Goal: Transaction & Acquisition: Book appointment/travel/reservation

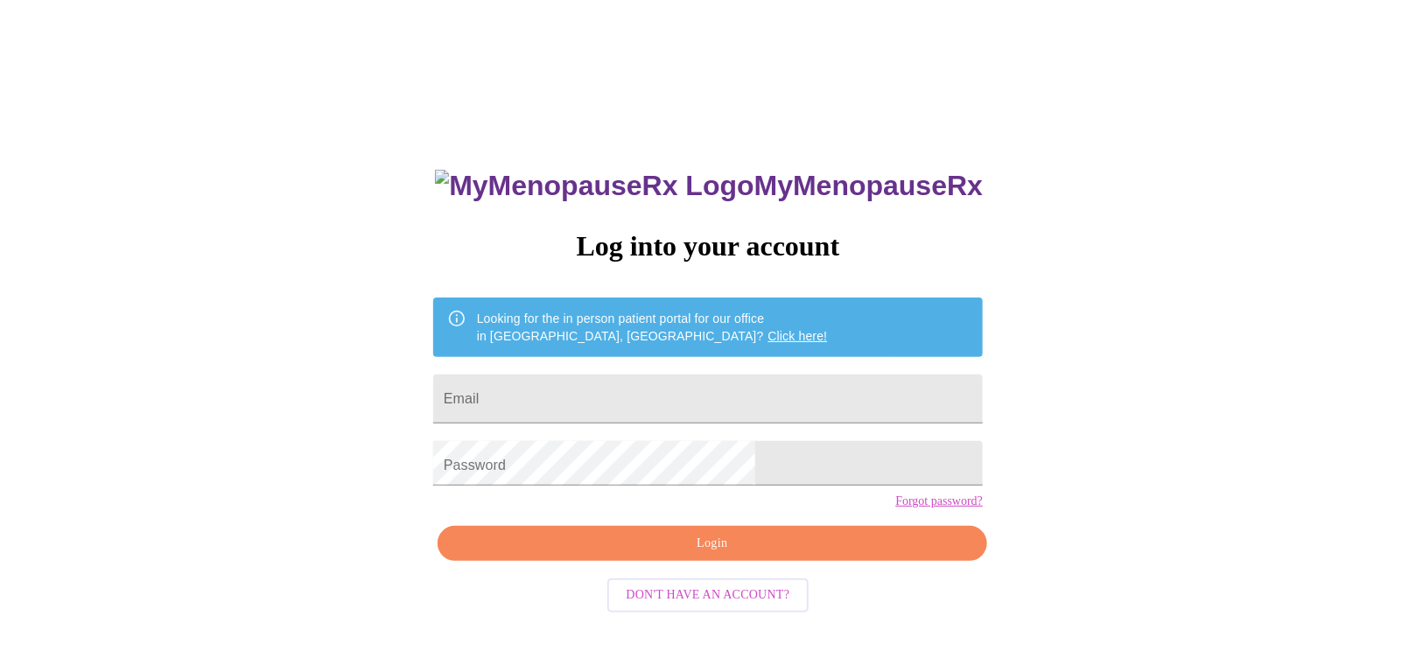
type input "[EMAIL_ADDRESS][DOMAIN_NAME]"
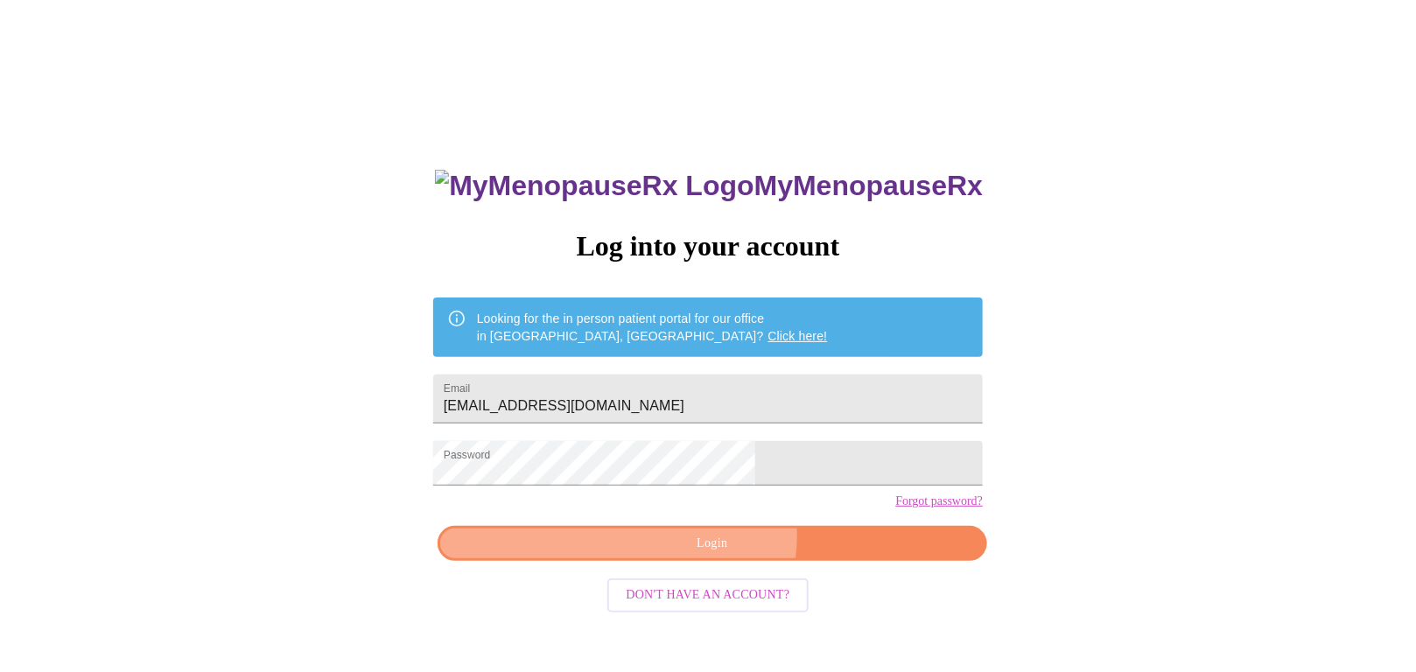
click at [732, 551] on span "Login" at bounding box center [712, 544] width 509 height 22
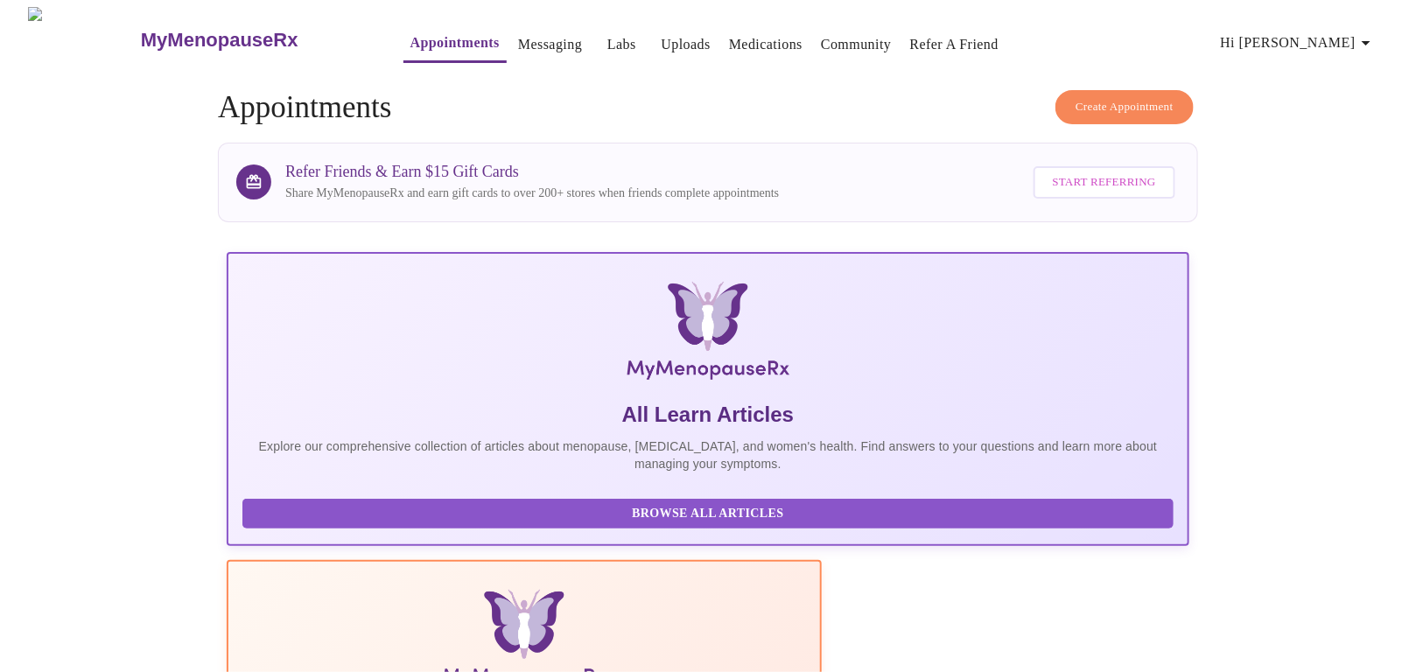
click at [518, 32] on link "Messaging" at bounding box center [550, 44] width 64 height 25
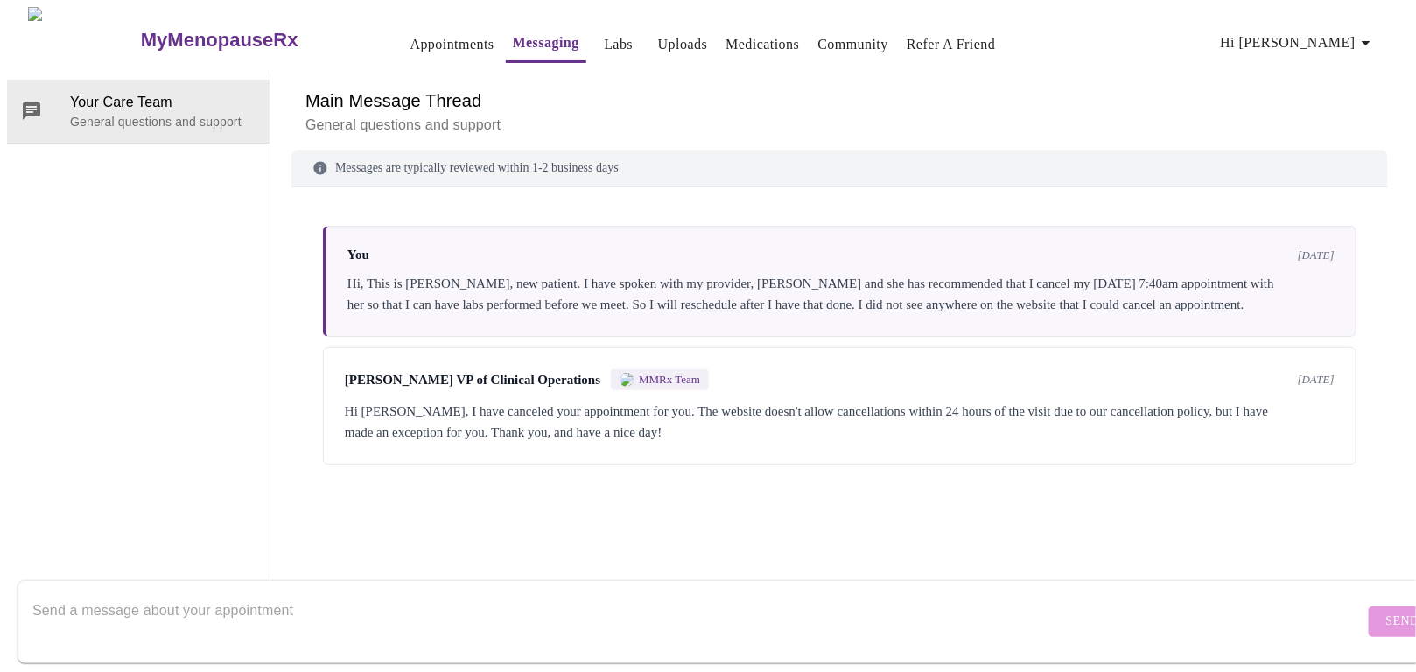
click at [411, 37] on link "Appointments" at bounding box center [453, 44] width 84 height 25
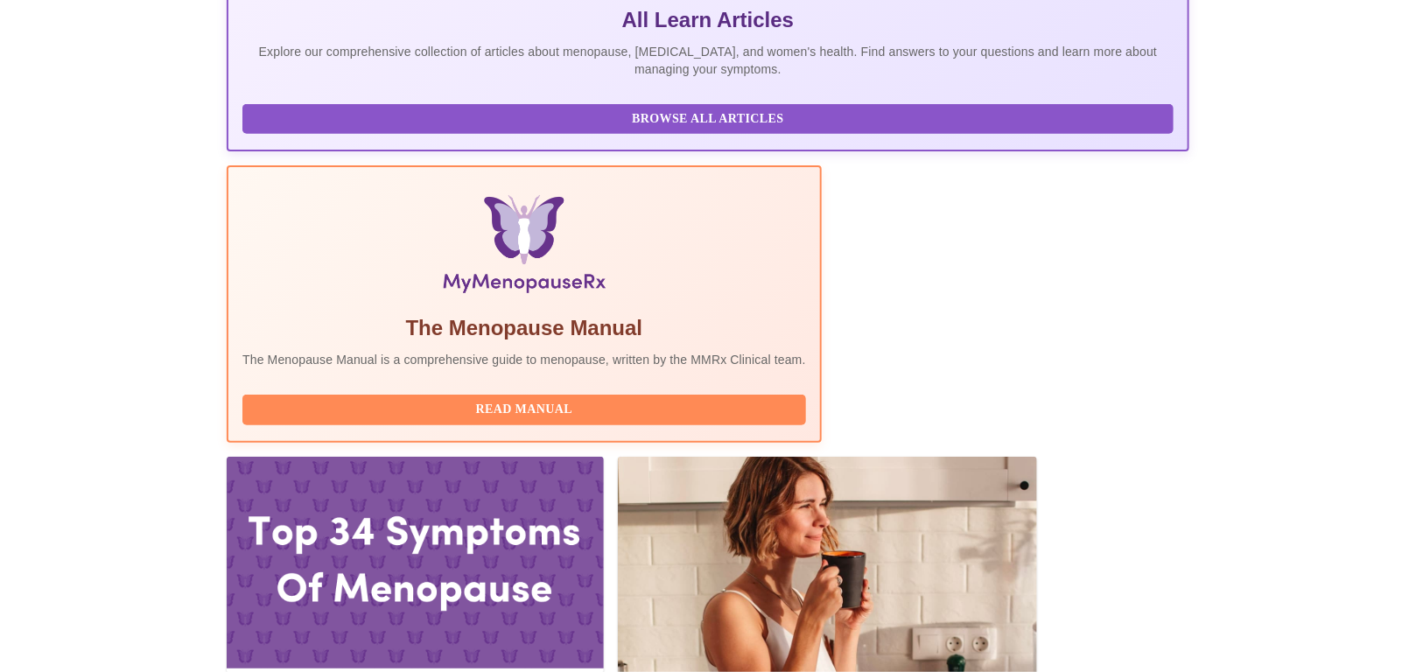
scroll to position [397, 0]
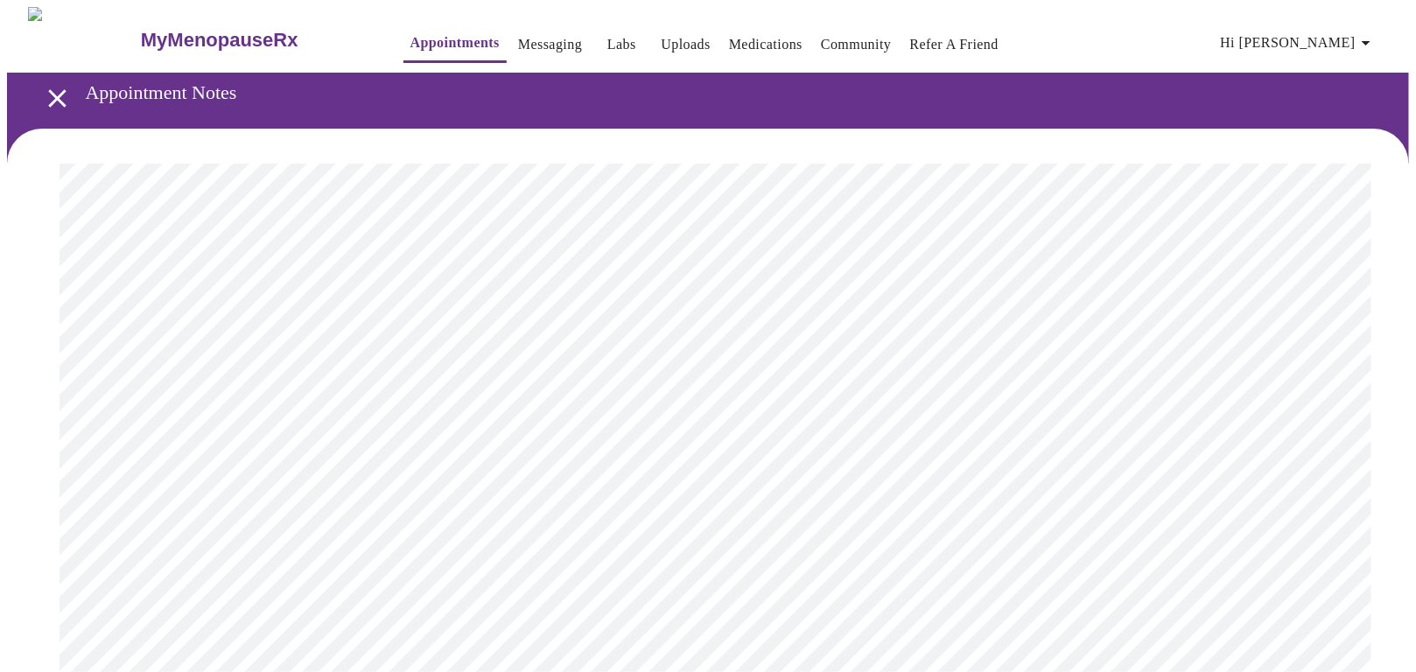
click at [48, 91] on icon "open drawer" at bounding box center [57, 98] width 18 height 18
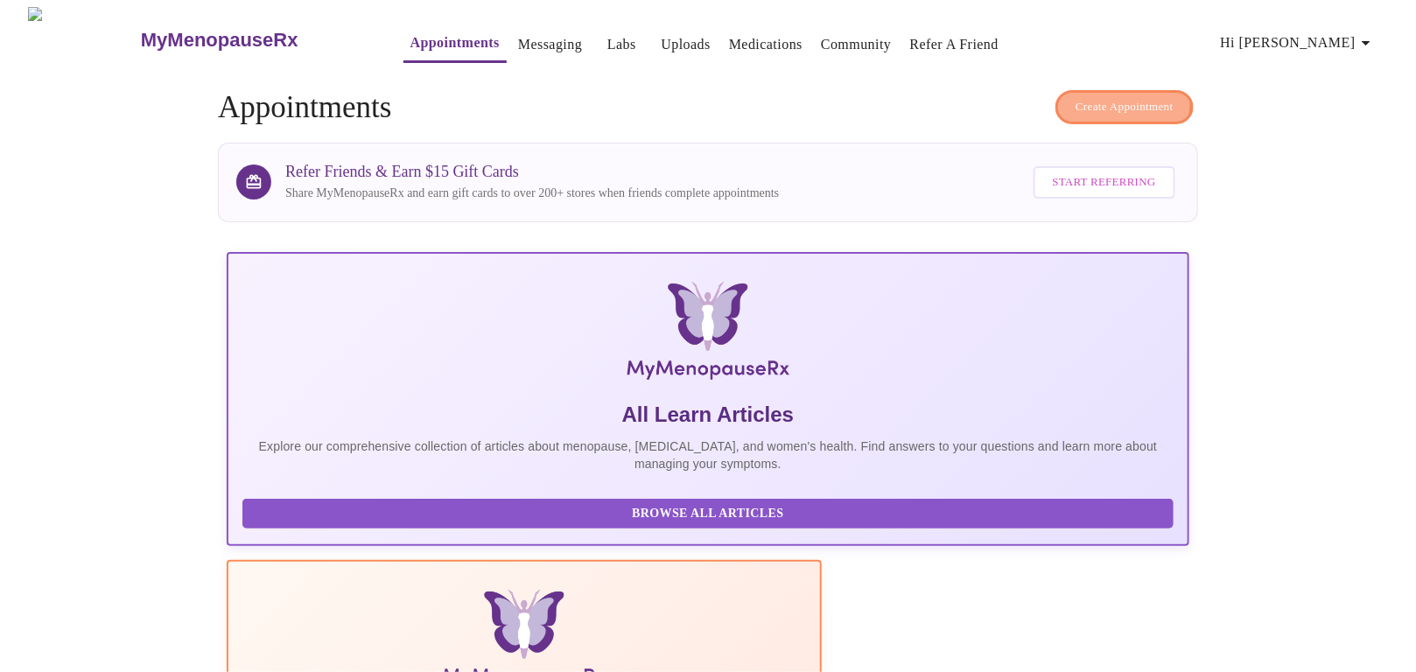
click at [1140, 97] on span "Create Appointment" at bounding box center [1125, 107] width 98 height 20
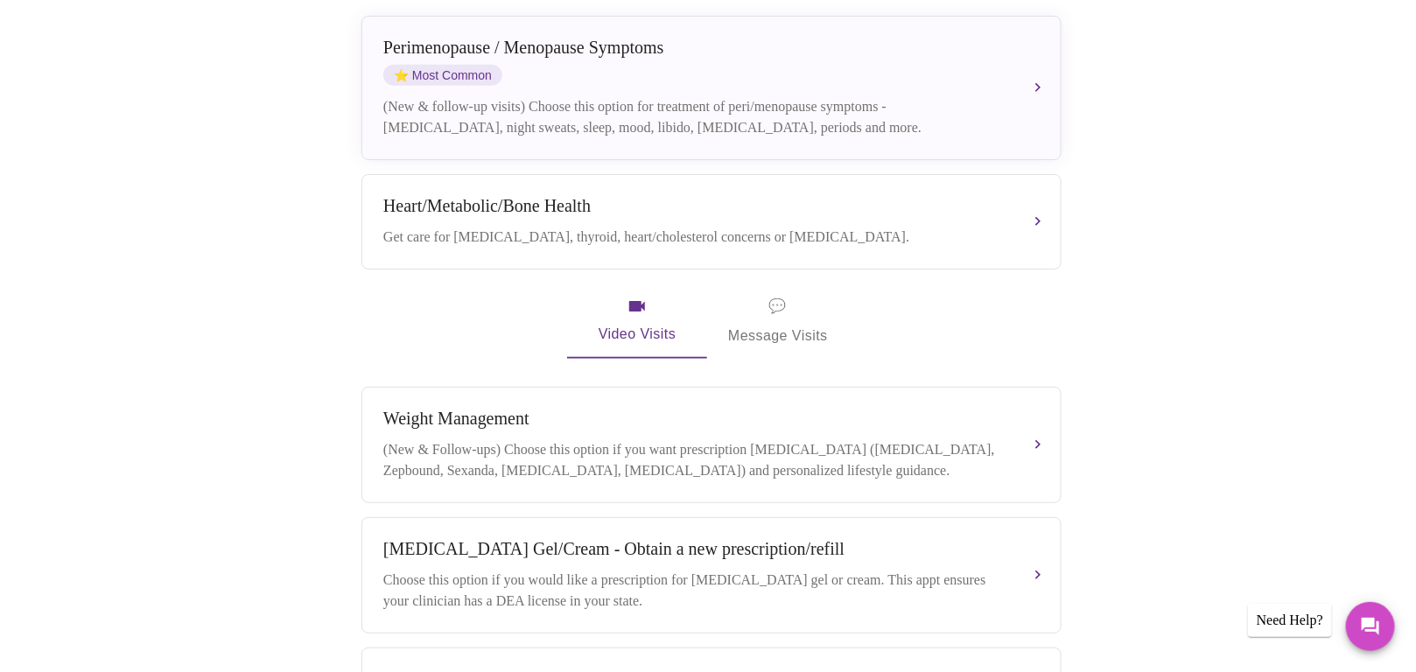
scroll to position [318, 0]
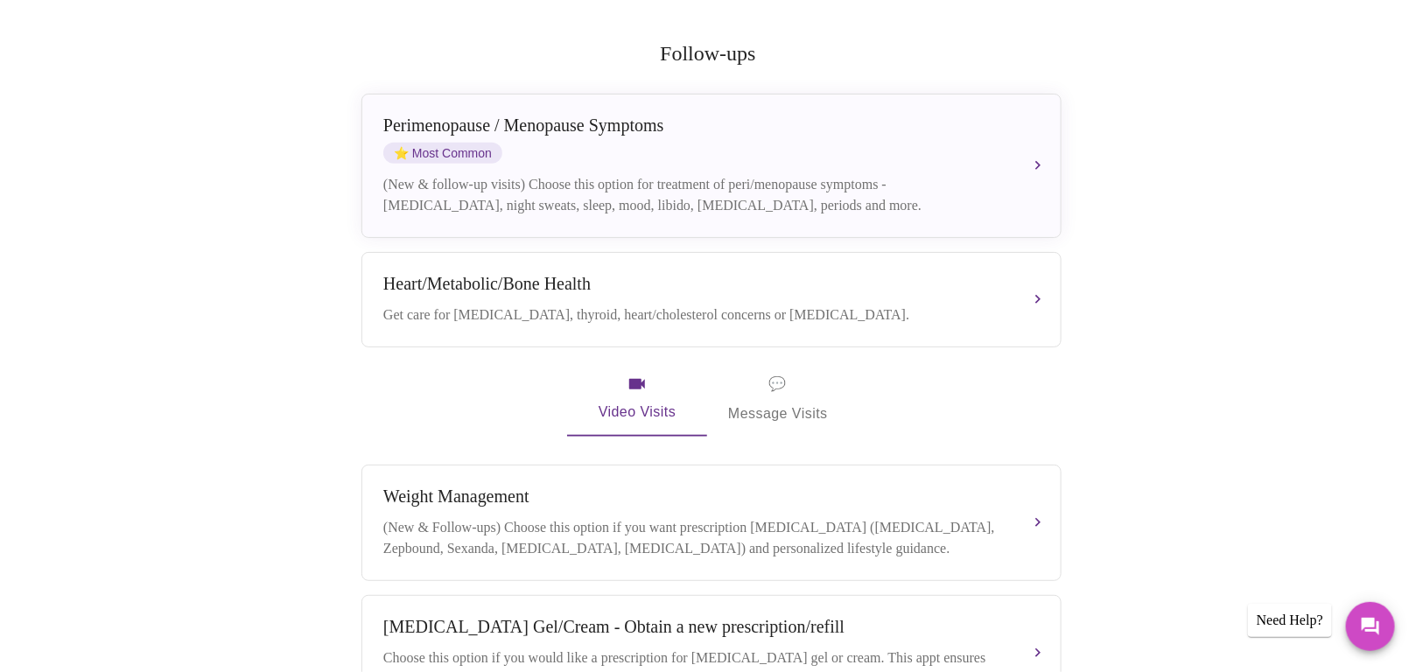
click at [610, 174] on div "(New & follow-up visits) Choose this option for treatment of peri/menopause sym…" at bounding box center [694, 195] width 622 height 42
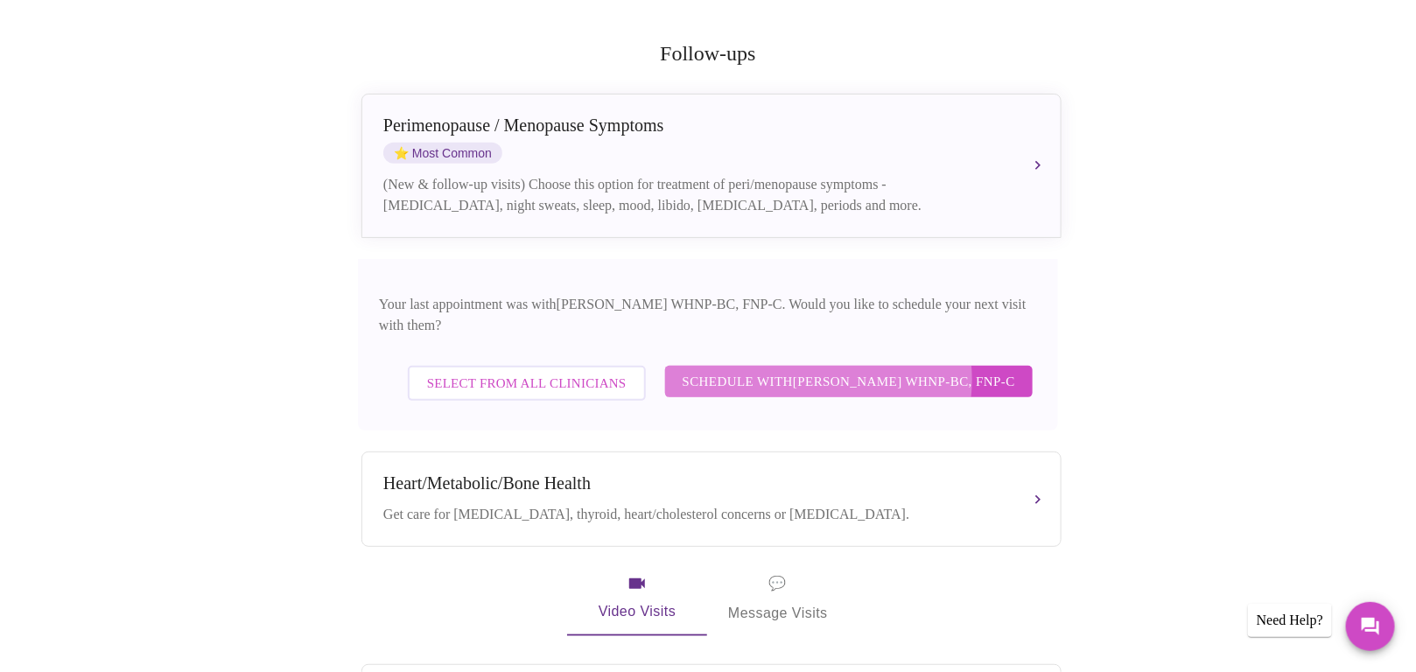
click at [889, 370] on span "Schedule with [PERSON_NAME] WHNP-BC, FNP-C" at bounding box center [849, 381] width 333 height 23
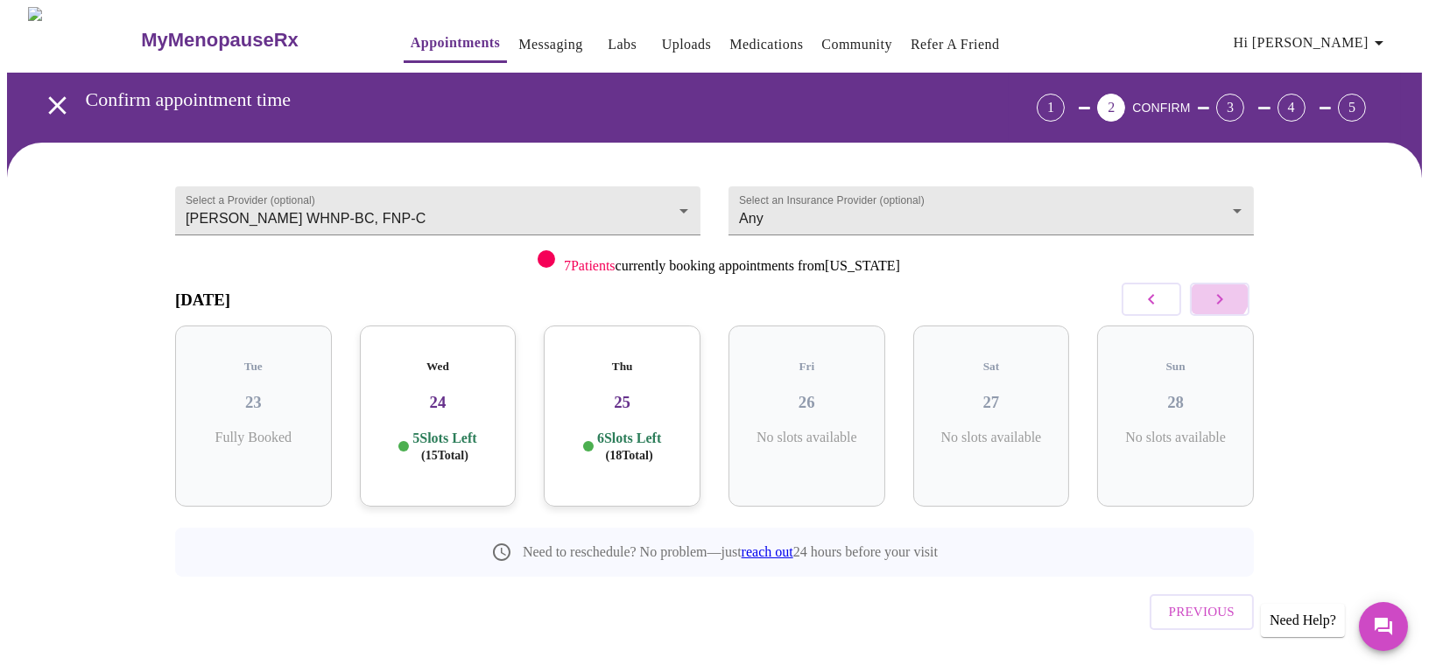
click at [1218, 289] on icon "button" at bounding box center [1219, 299] width 21 height 21
click at [1221, 289] on icon "button" at bounding box center [1219, 299] width 21 height 21
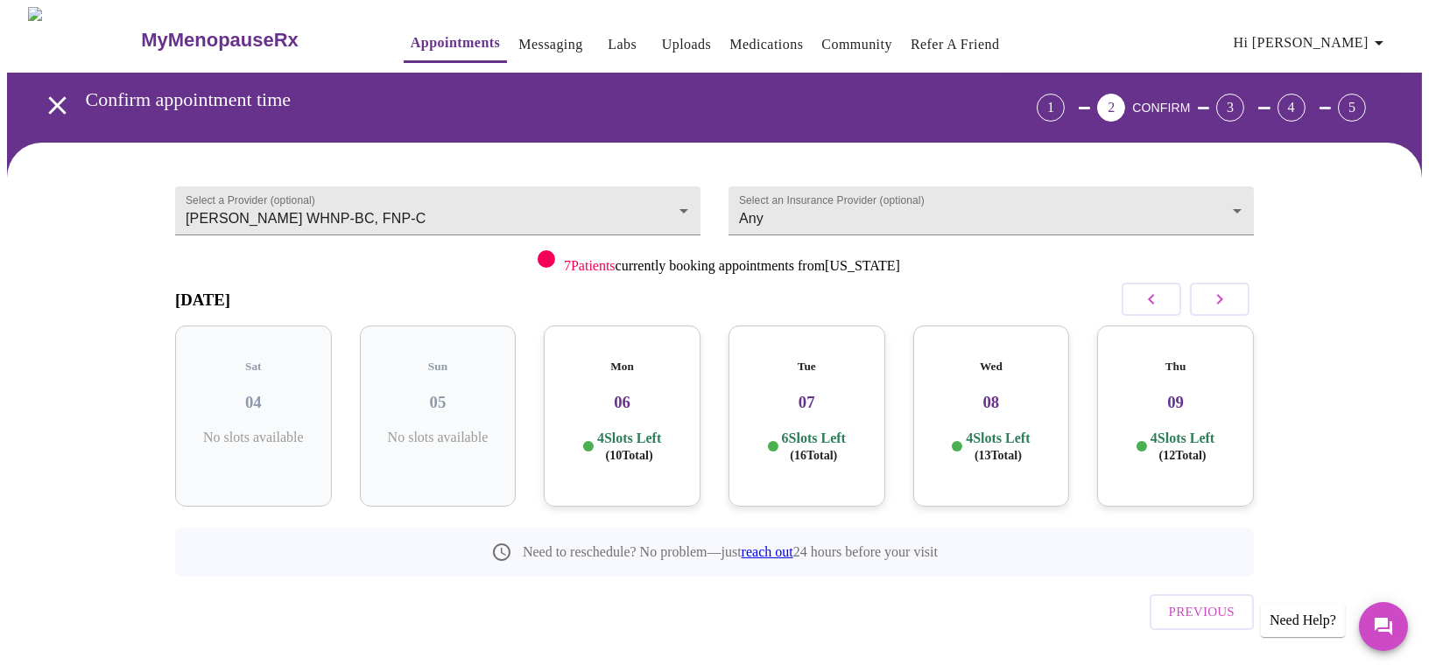
click at [649, 393] on h3 "06" at bounding box center [622, 402] width 129 height 19
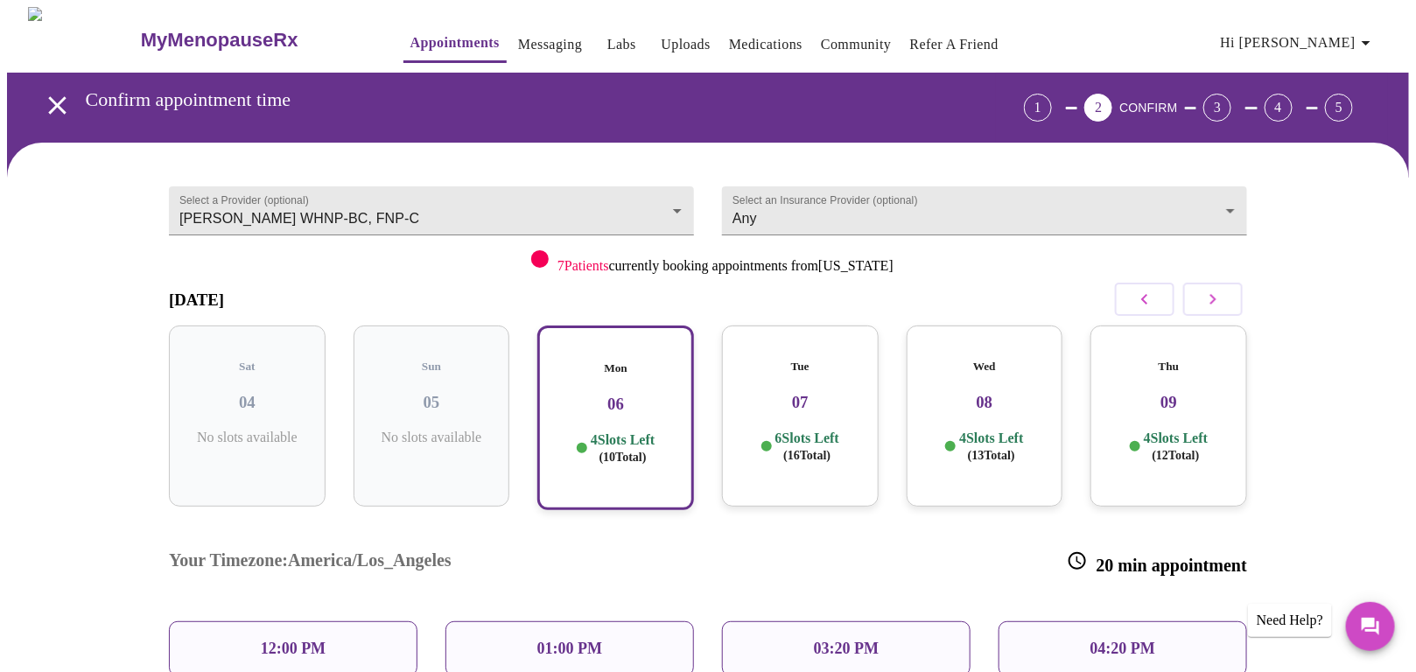
click at [910, 622] on div "03:20 PM" at bounding box center [846, 649] width 249 height 55
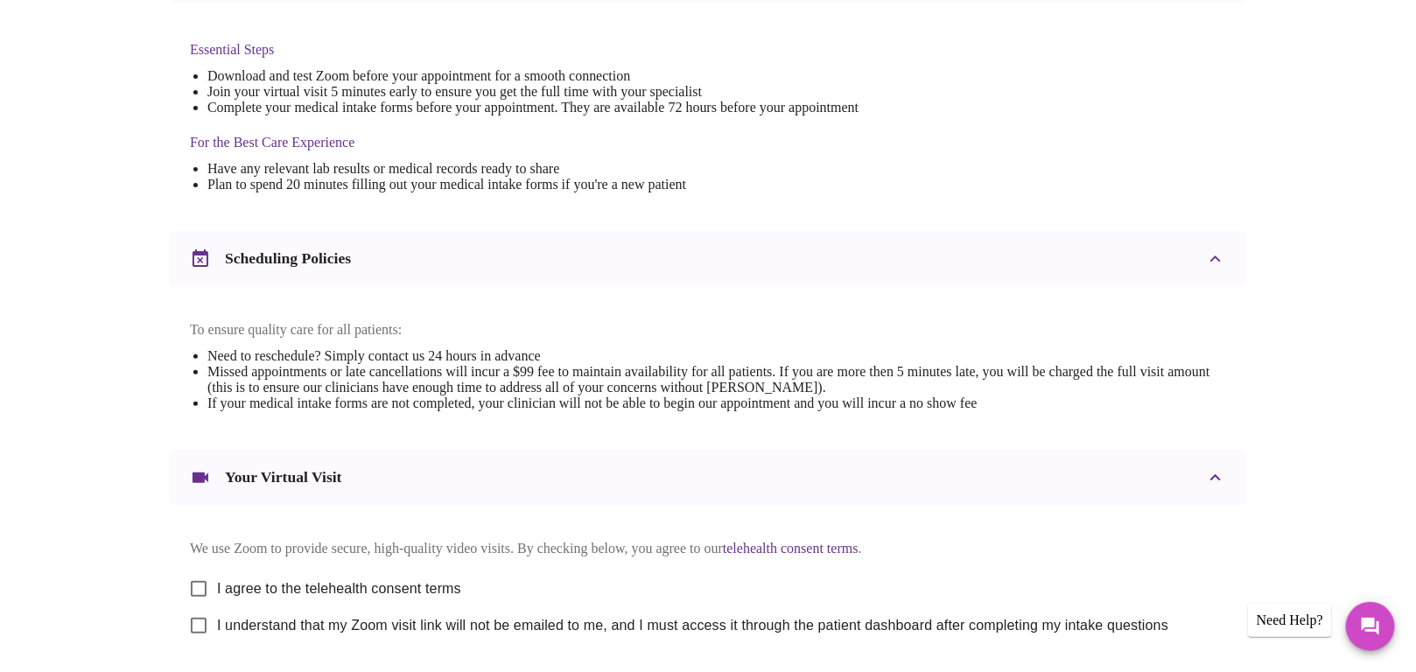
scroll to position [462, 0]
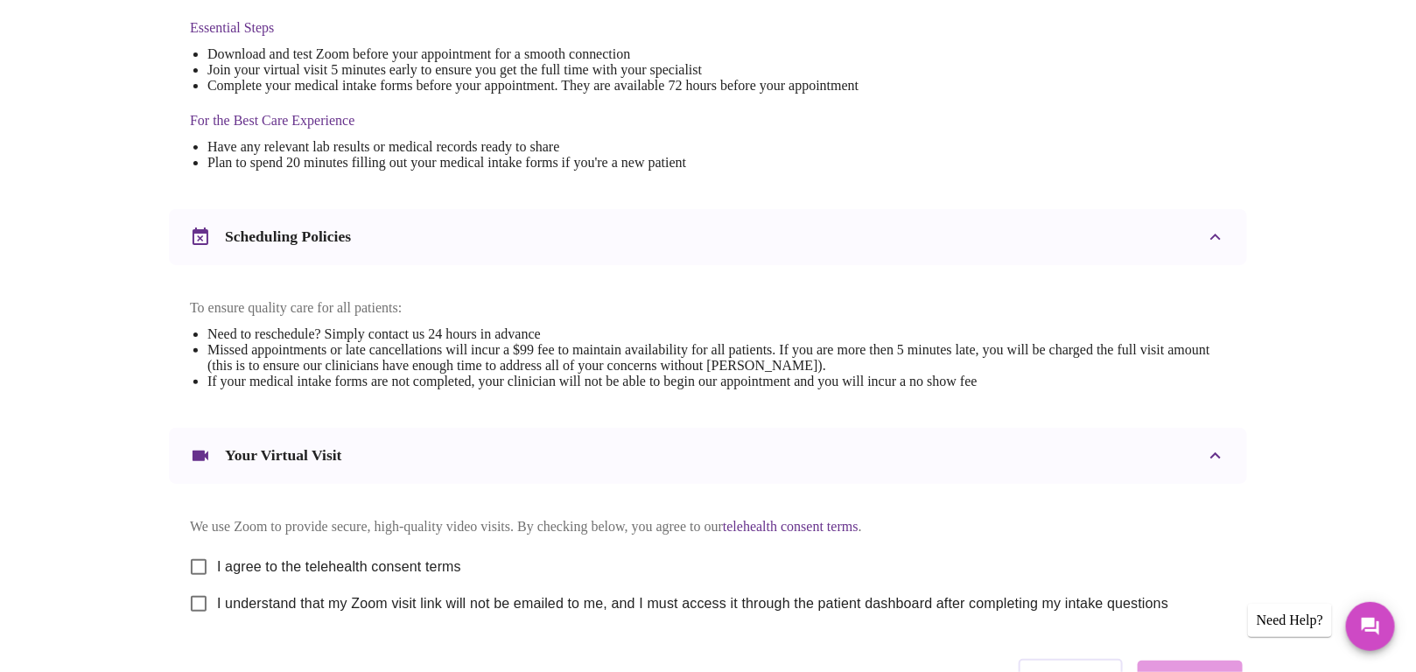
click at [196, 549] on input "I agree to the telehealth consent terms" at bounding box center [198, 567] width 37 height 37
checkbox input "true"
click at [217, 586] on input "I understand that my Zoom visit link will not be emailed to me, and I must acce…" at bounding box center [198, 604] width 37 height 37
checkbox input "true"
click at [1206, 665] on span "Continue" at bounding box center [1190, 676] width 70 height 23
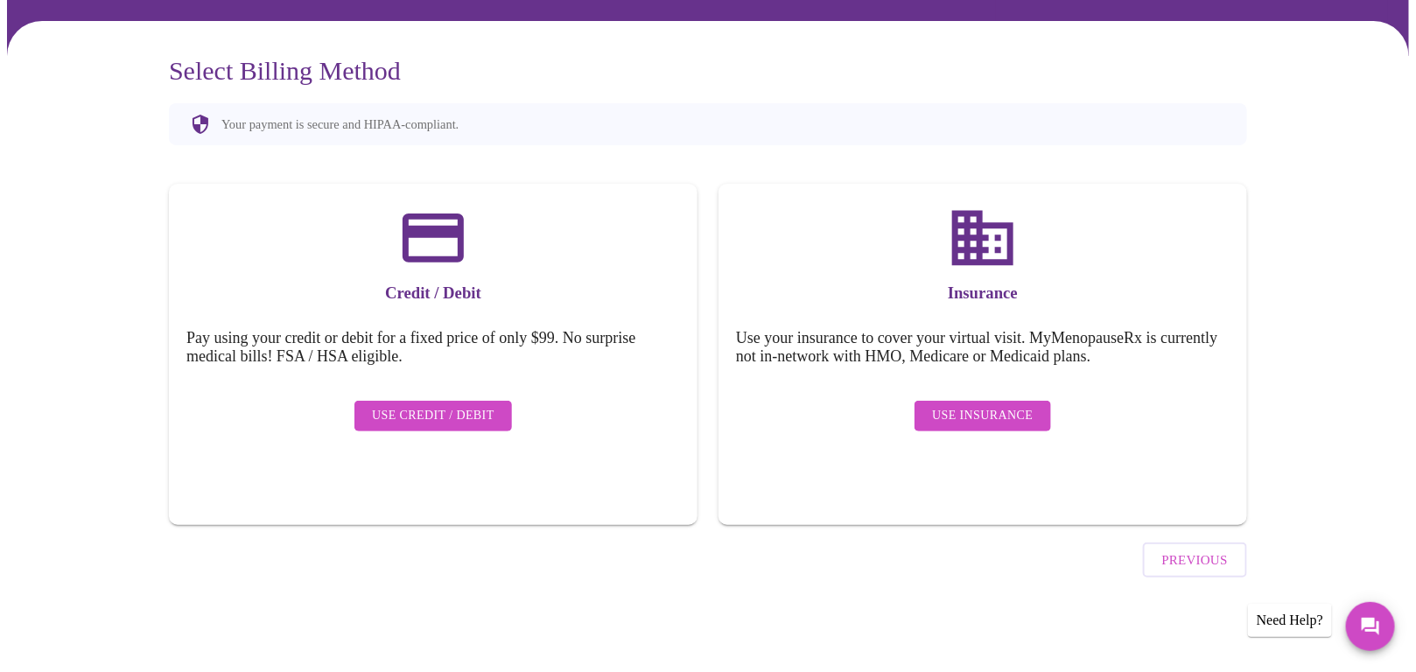
scroll to position [60, 0]
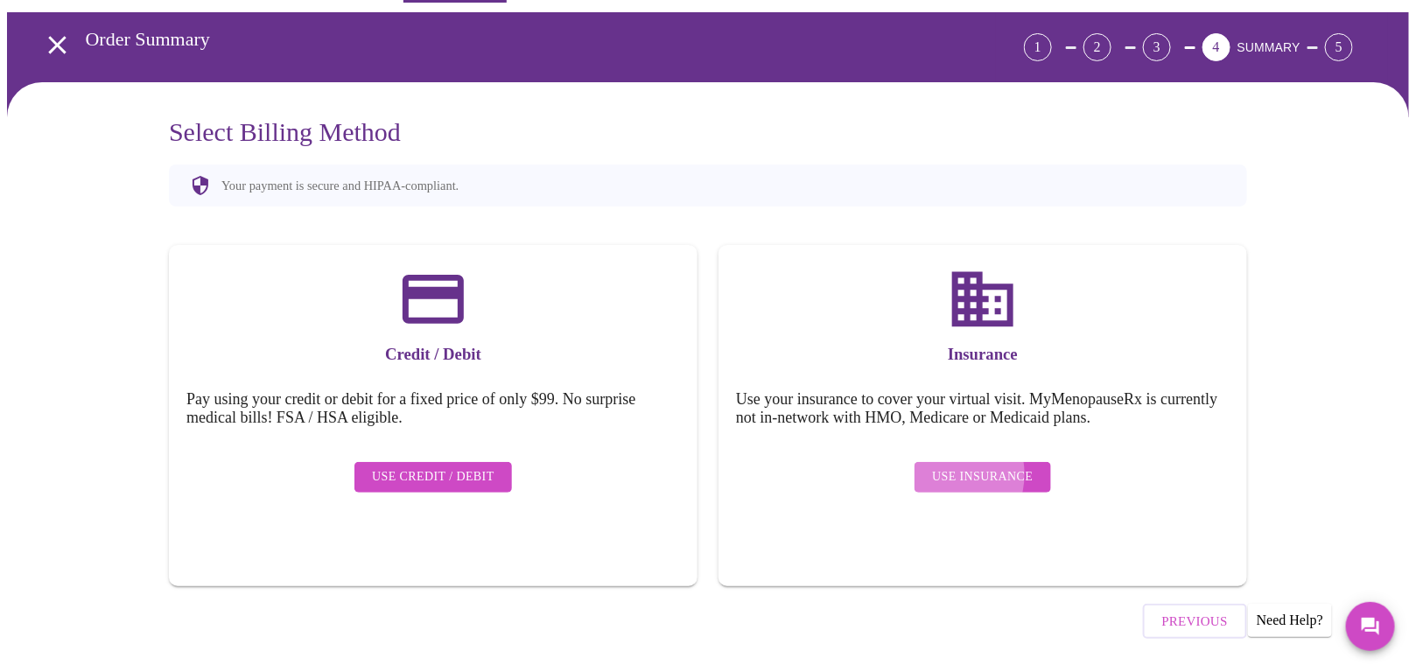
click at [957, 467] on span "Use Insurance" at bounding box center [982, 478] width 101 height 22
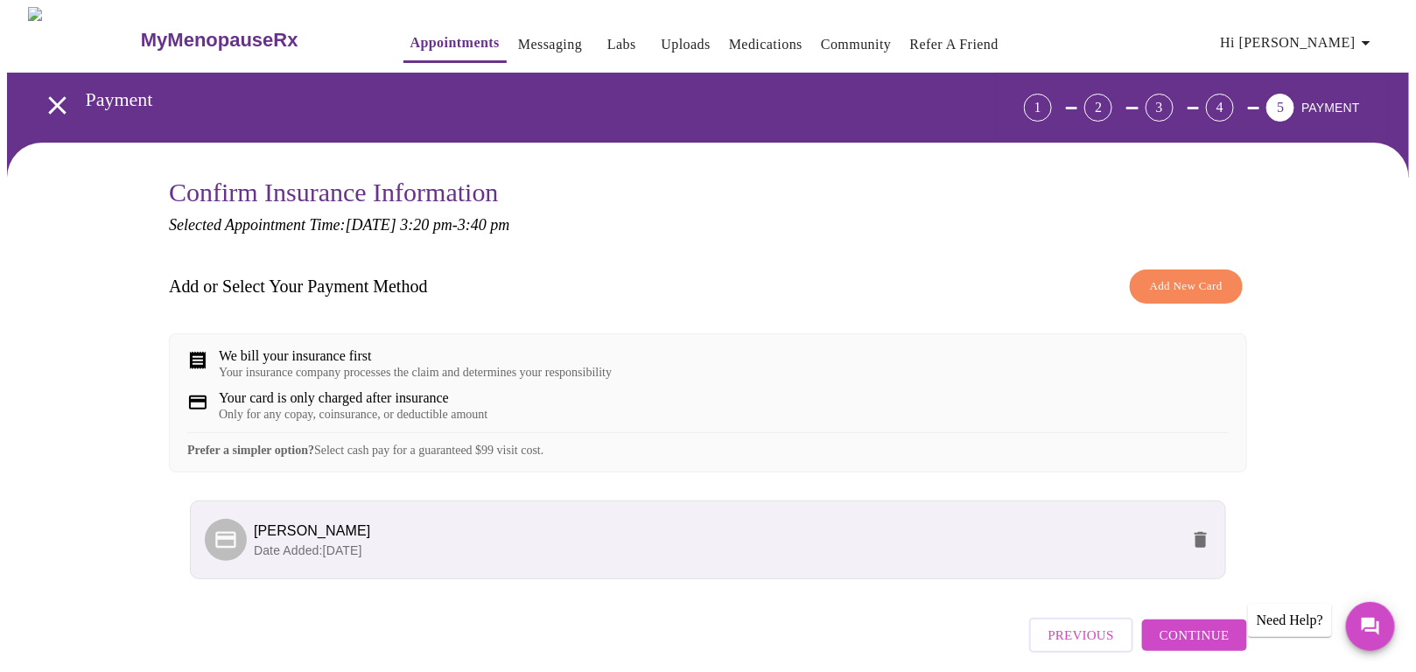
click at [1205, 631] on span "Continue" at bounding box center [1195, 635] width 70 height 23
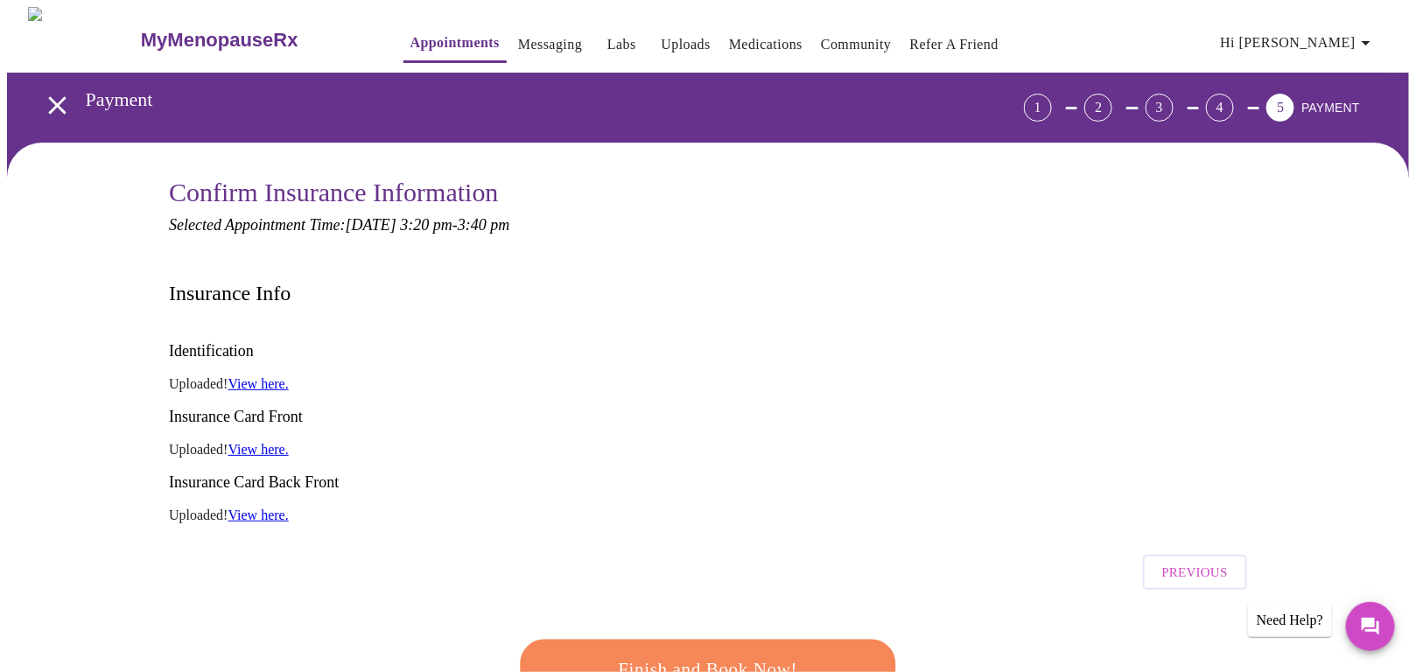
click at [737, 655] on span "Finish and Book Now!" at bounding box center [708, 671] width 324 height 32
